Goal: Task Accomplishment & Management: Manage account settings

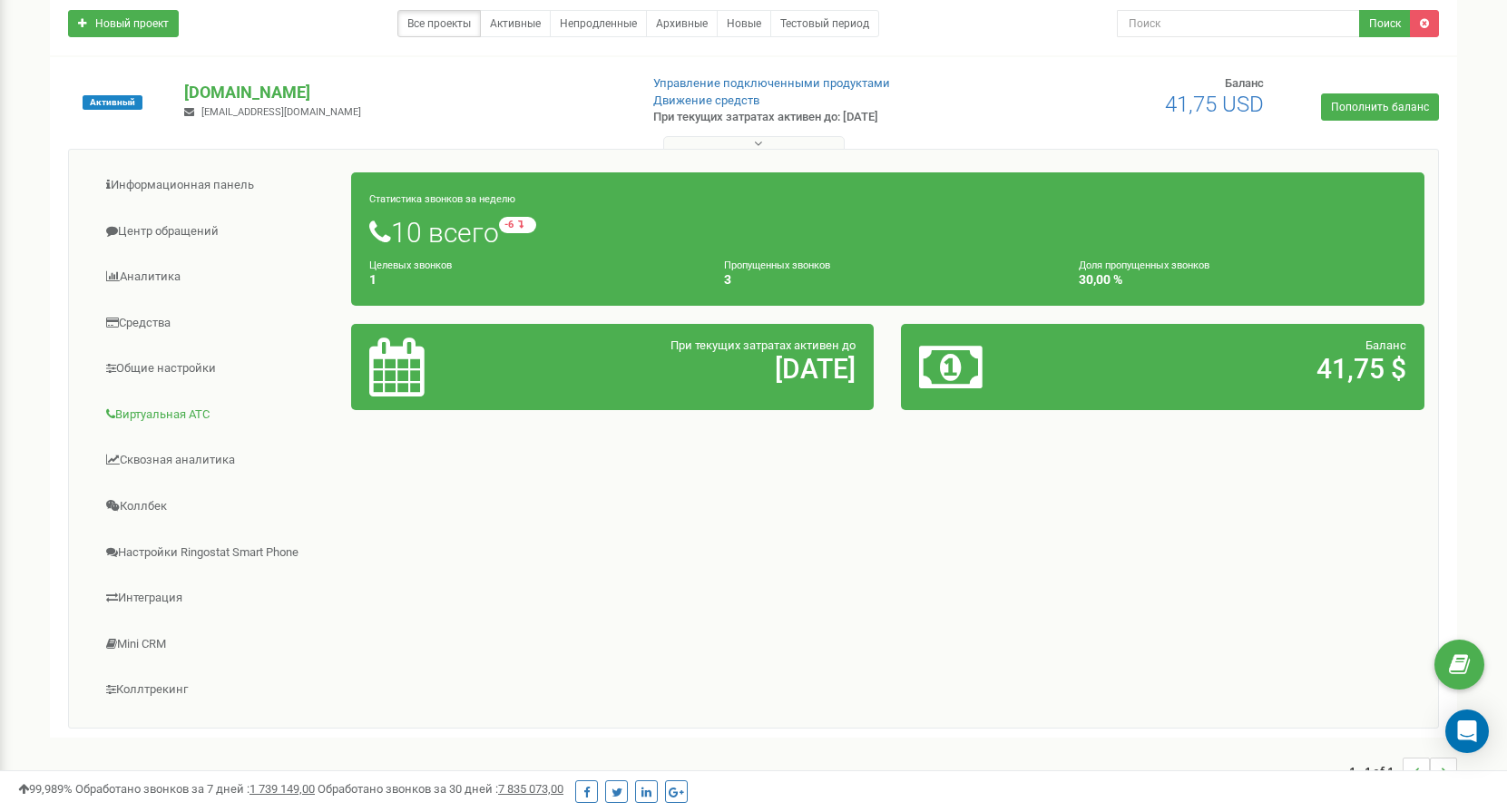
scroll to position [277, 0]
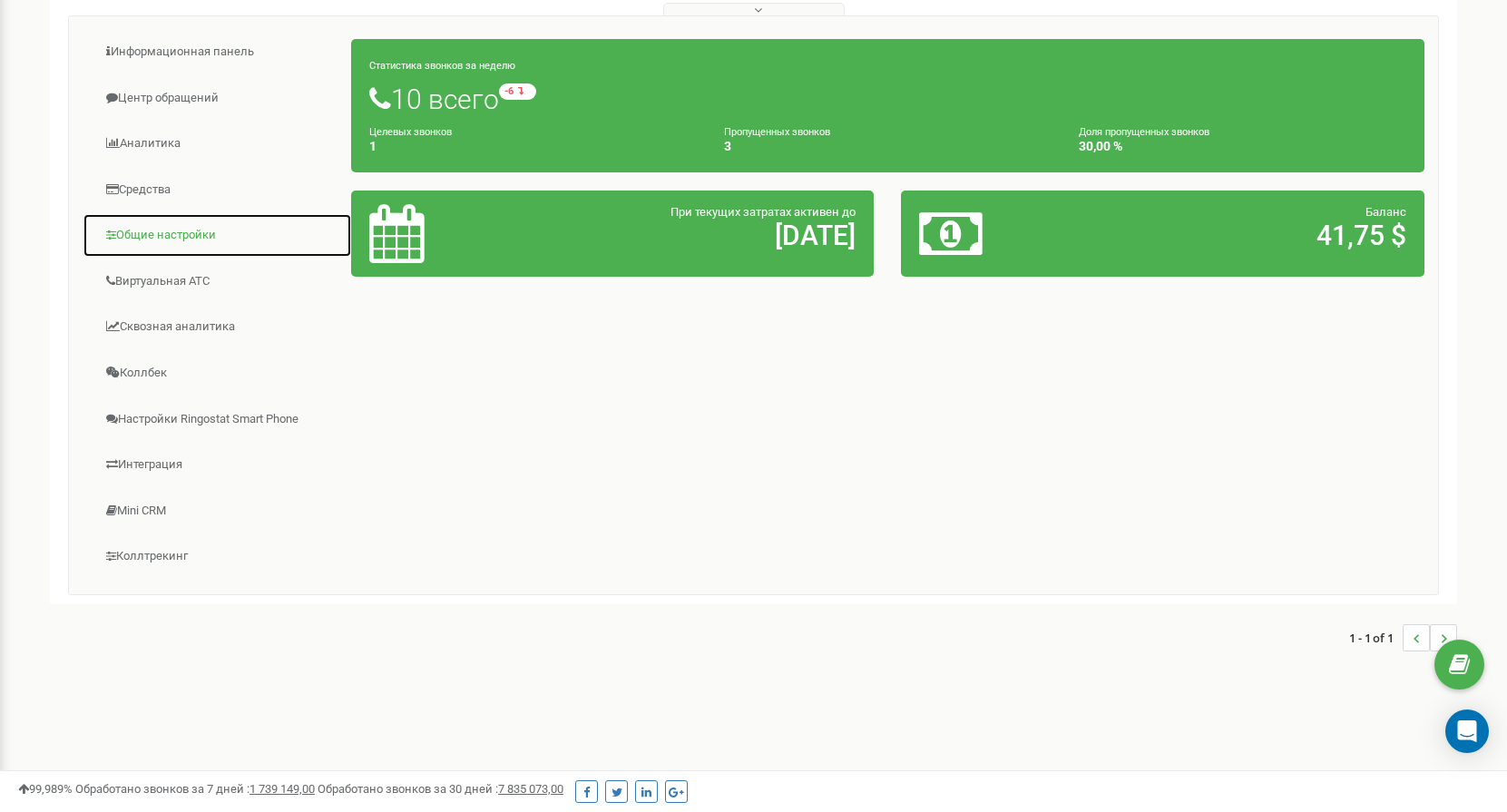
click at [157, 237] on link "Общие настройки" at bounding box center [217, 235] width 270 height 44
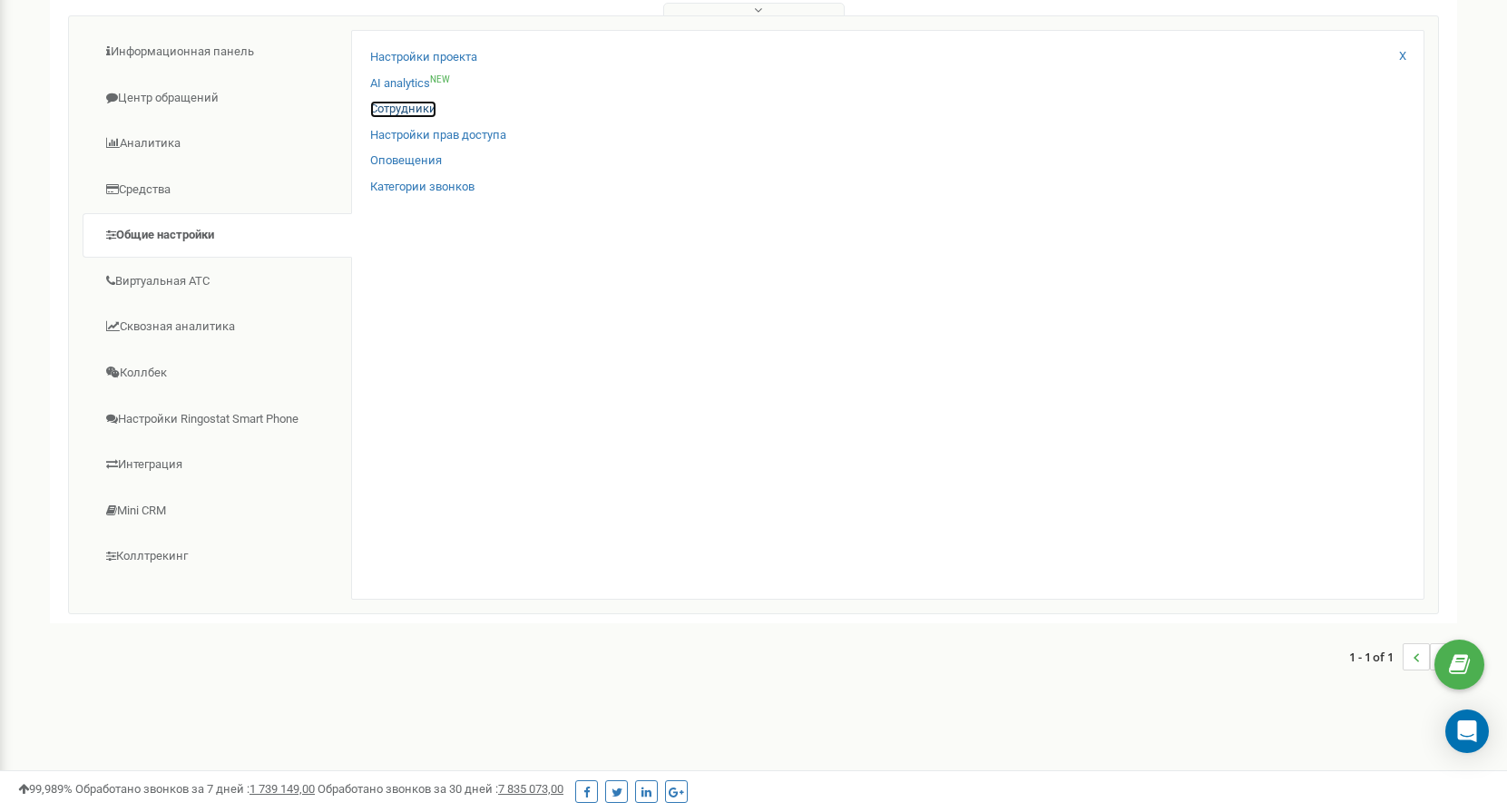
click at [420, 106] on link "Сотрудники" at bounding box center [404, 109] width 67 height 18
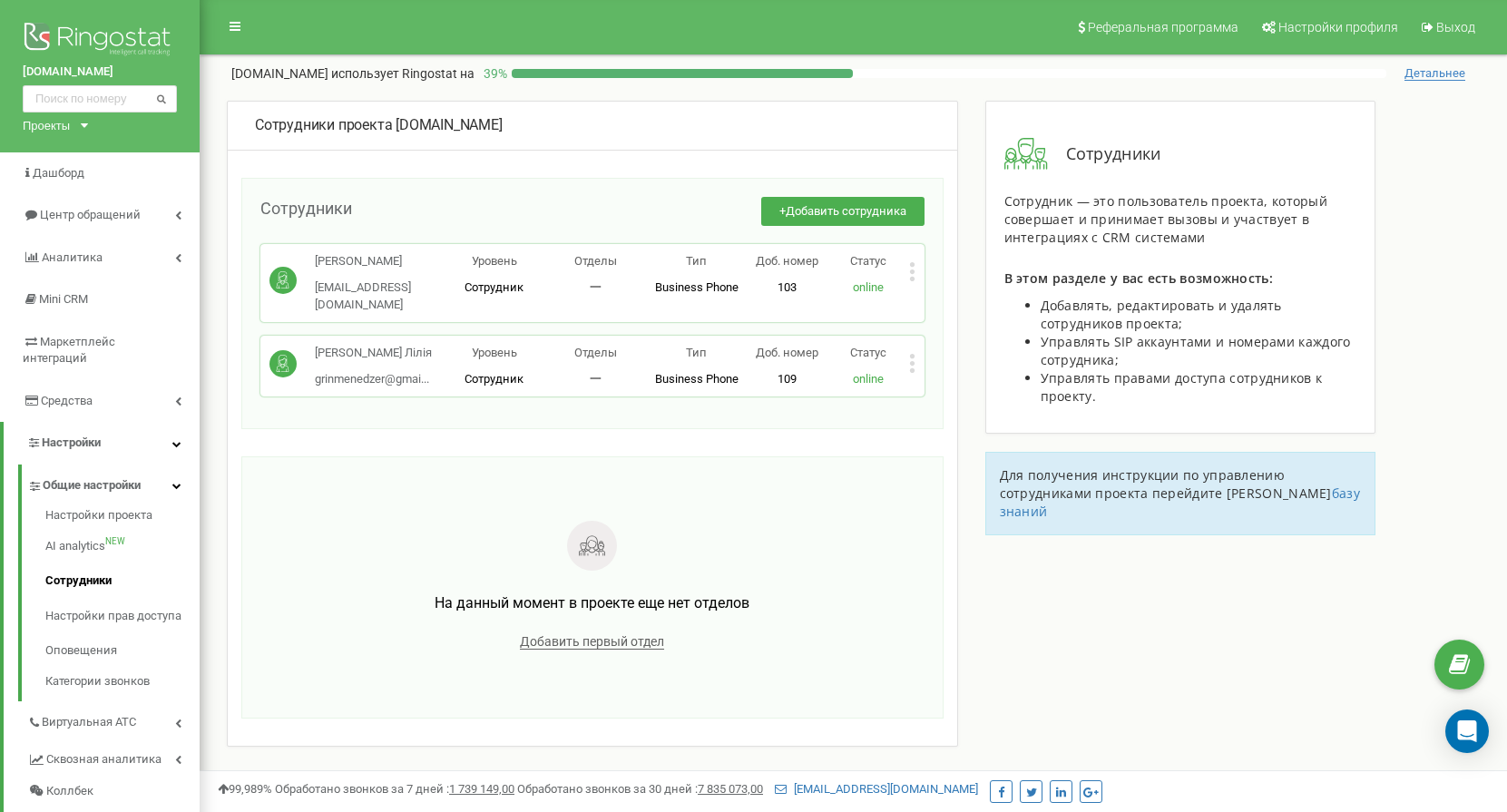
click at [915, 365] on icon at bounding box center [912, 363] width 6 height 19
click at [790, 425] on div "Сотрудники + Добавить сотрудника [PERSON_NAME] [PERSON_NAME][EMAIL_ADDRESS][DOM…" at bounding box center [593, 303] width 702 height 251
